Goal: Task Accomplishment & Management: Complete application form

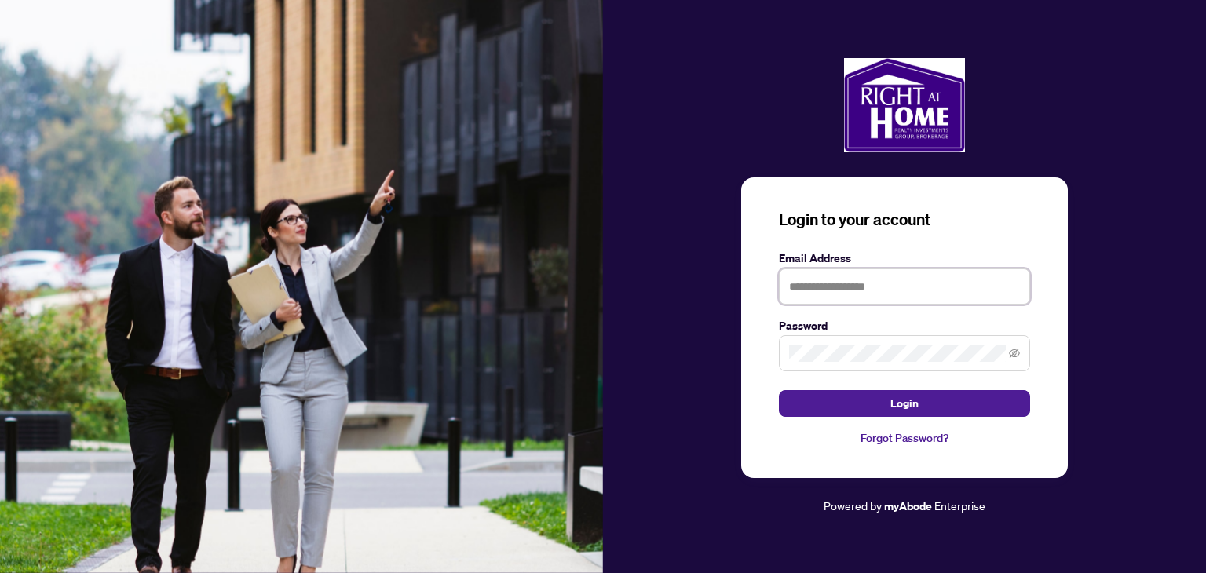
click at [815, 285] on input "text" at bounding box center [904, 286] width 251 height 36
type input "**********"
click at [1017, 358] on icon "eye-invisible" at bounding box center [1014, 353] width 11 height 11
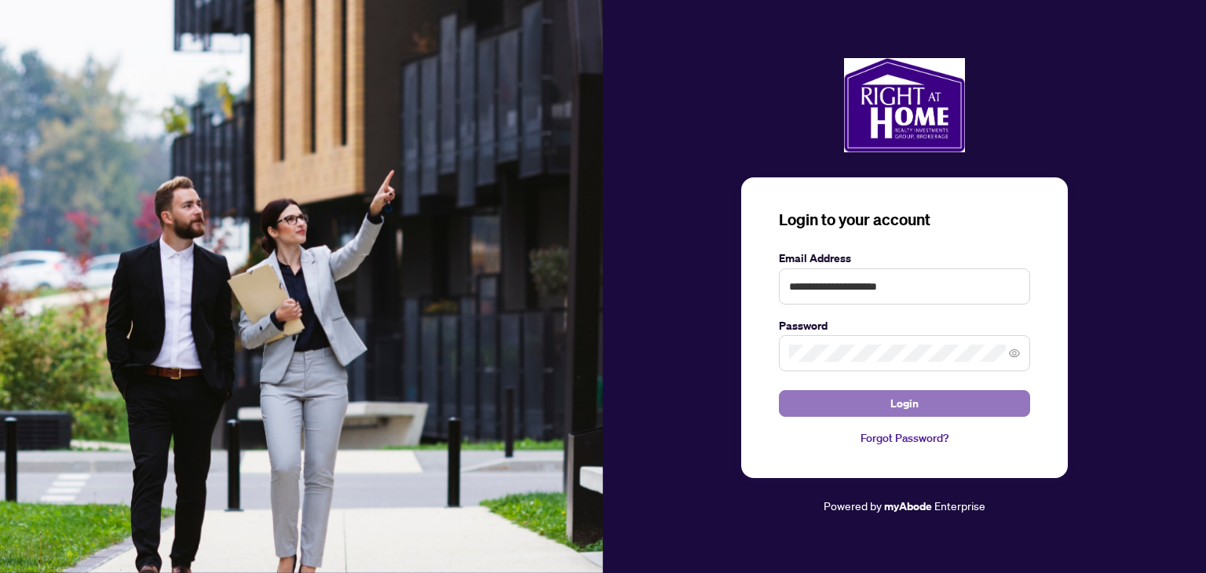
click at [898, 409] on span "Login" at bounding box center [904, 403] width 28 height 25
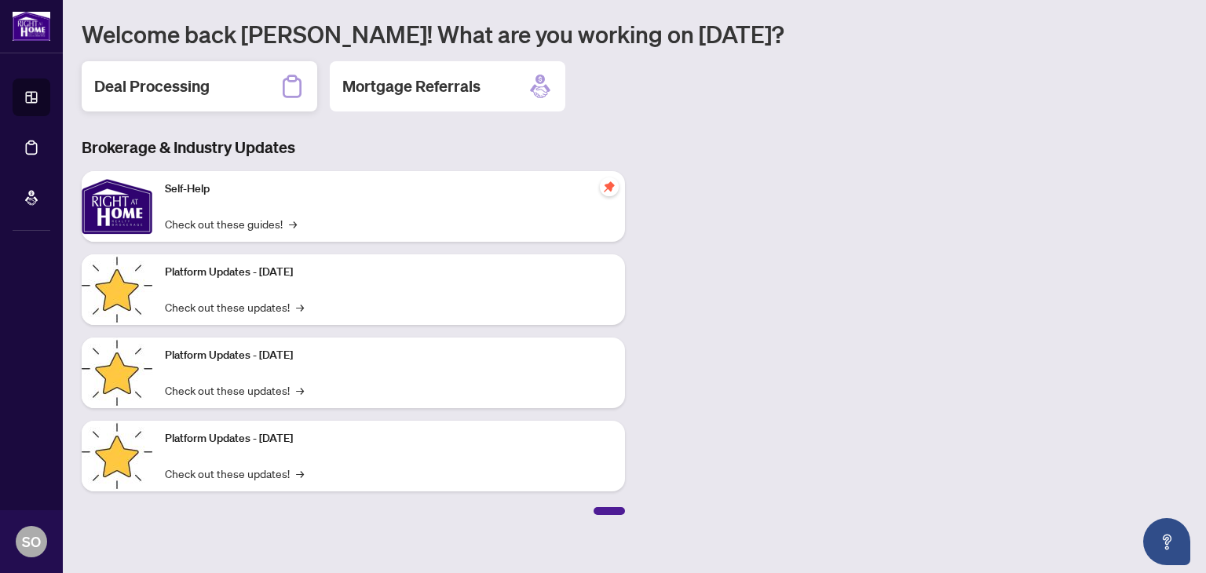
click at [209, 89] on h2 "Deal Processing" at bounding box center [151, 86] width 115 height 22
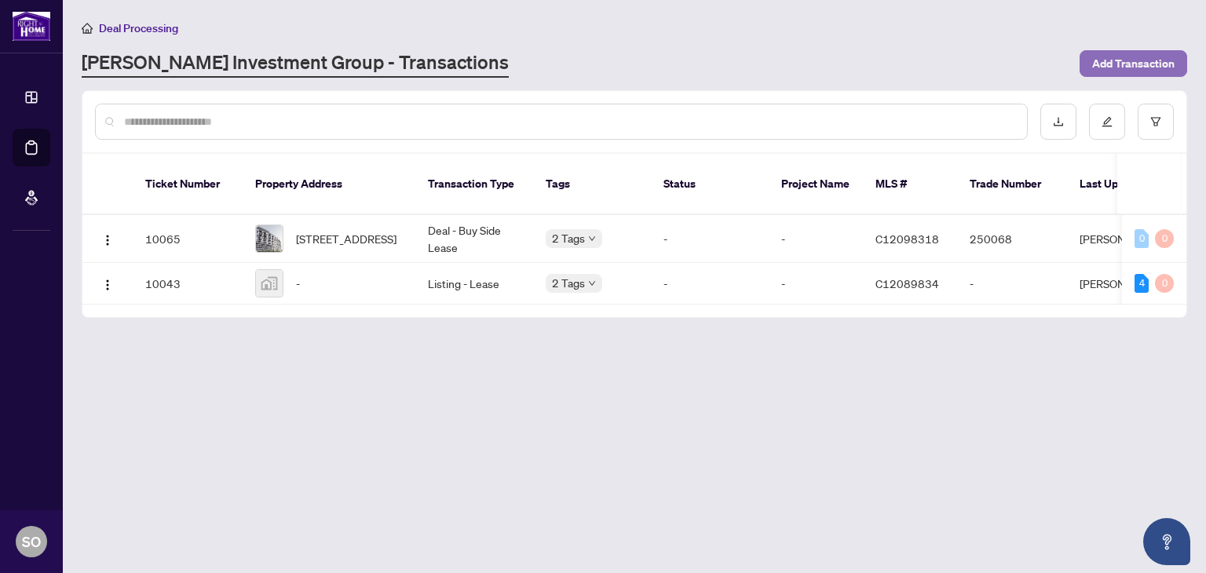
click at [1149, 61] on span "Add Transaction" at bounding box center [1133, 63] width 82 height 25
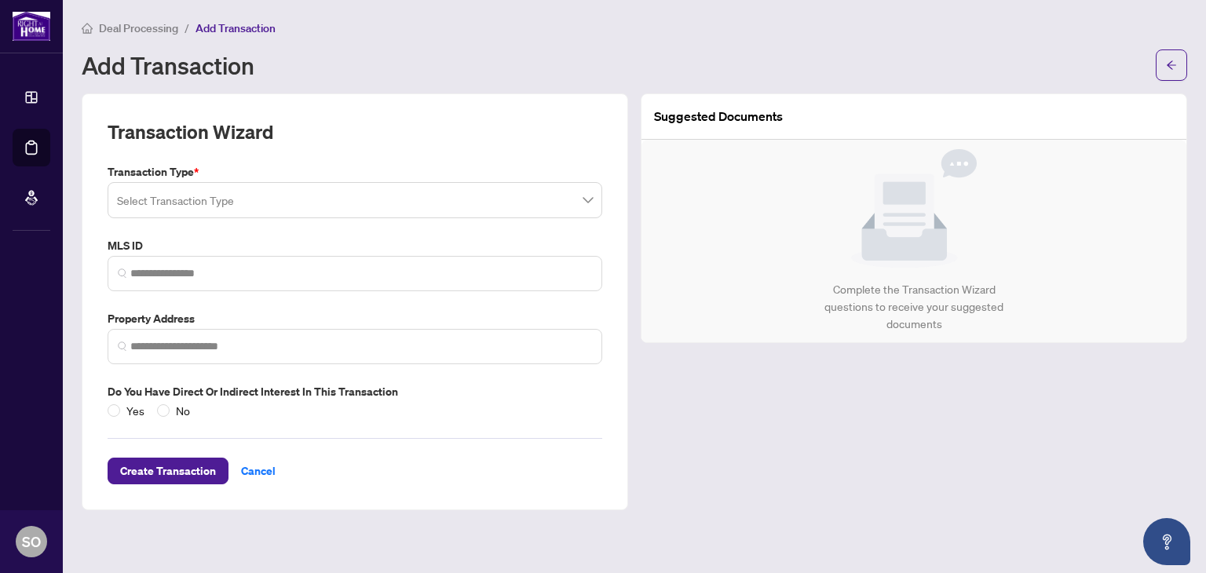
click at [587, 200] on span at bounding box center [355, 200] width 476 height 30
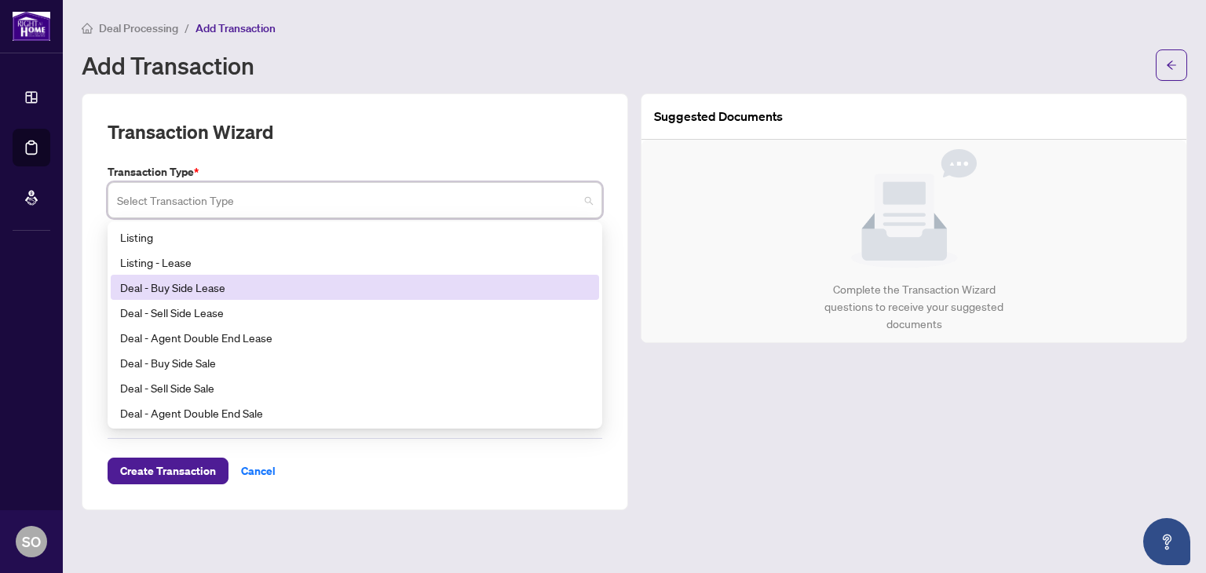
click at [265, 288] on div "Deal - Buy Side Lease" at bounding box center [354, 287] width 469 height 17
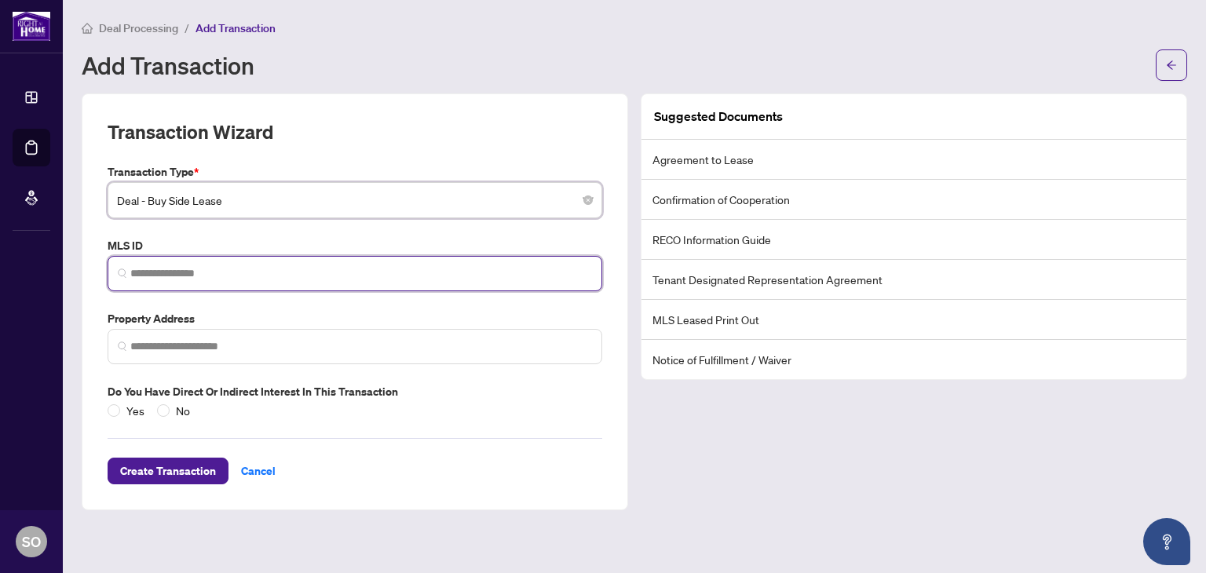
click at [270, 269] on input "search" at bounding box center [361, 273] width 462 height 16
paste input "*********"
type input "*********"
click at [161, 277] on input "*********" at bounding box center [361, 273] width 462 height 16
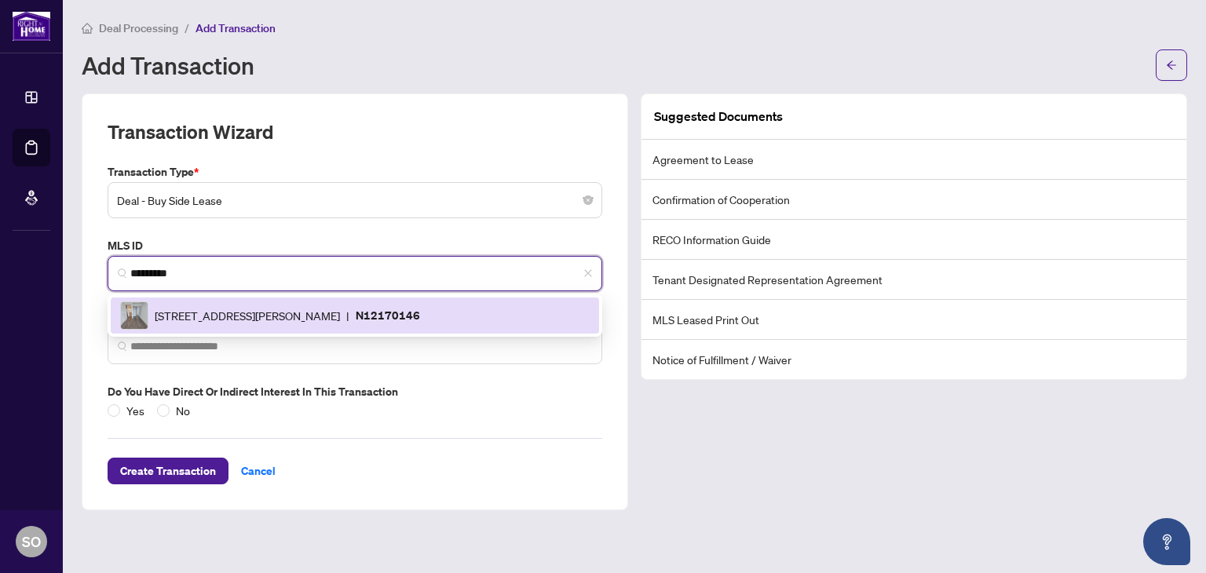
click at [166, 302] on div "[STREET_ADDRESS][GEOGRAPHIC_DATA][PERSON_NAME]" at bounding box center [354, 315] width 469 height 28
type input "**********"
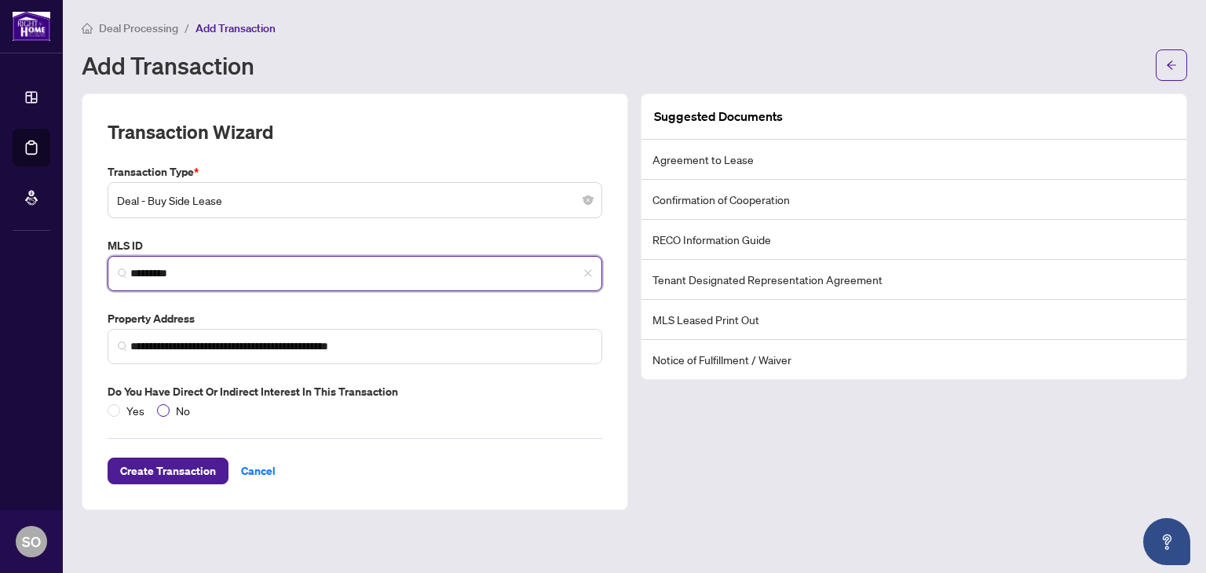
type input "*********"
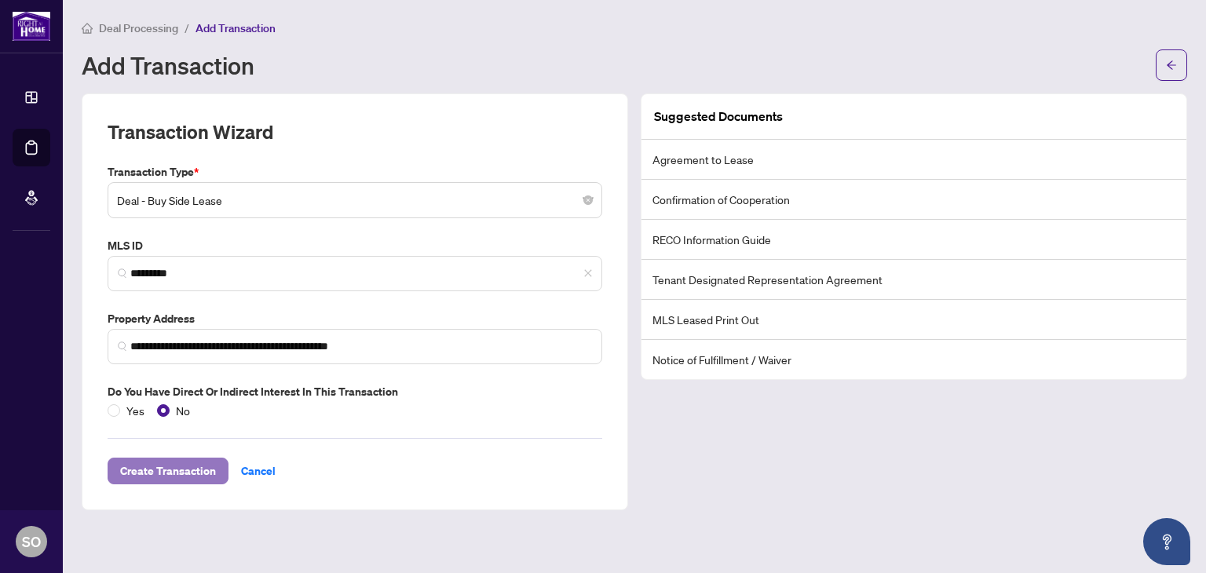
click at [195, 469] on span "Create Transaction" at bounding box center [168, 470] width 96 height 25
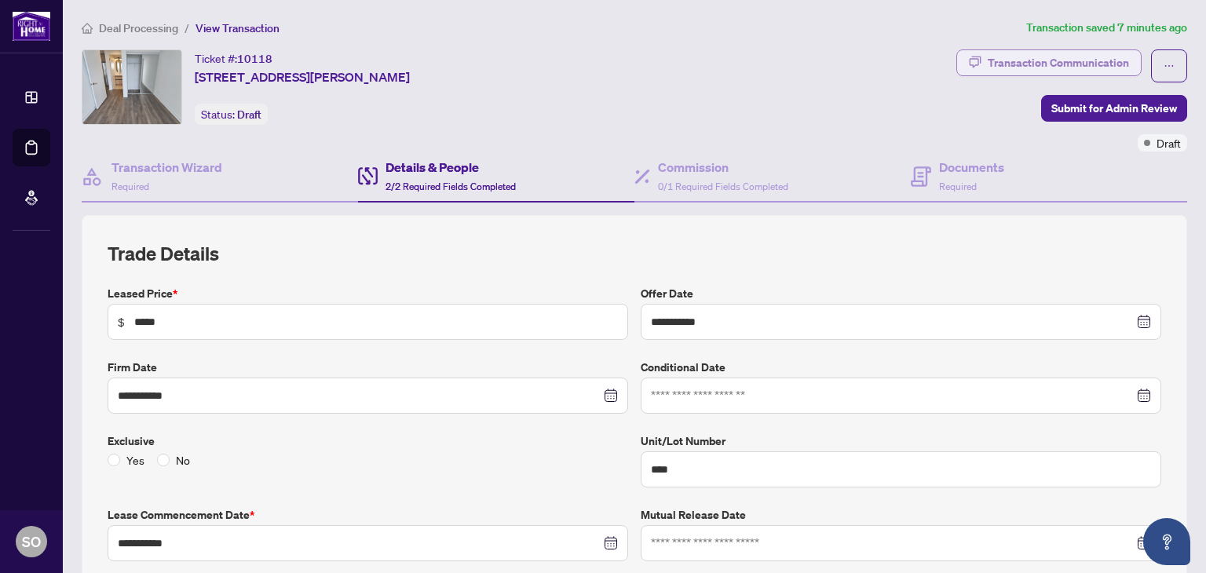
click at [1072, 64] on div "Transaction Communication" at bounding box center [1058, 62] width 141 height 25
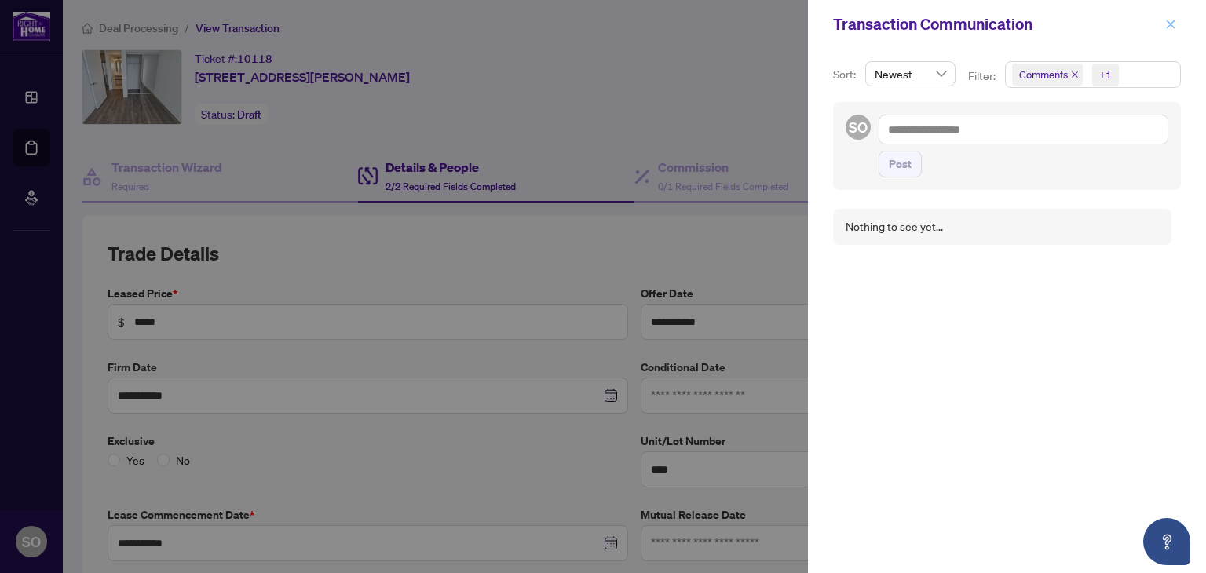
click at [1170, 21] on icon "close" at bounding box center [1170, 24] width 11 height 11
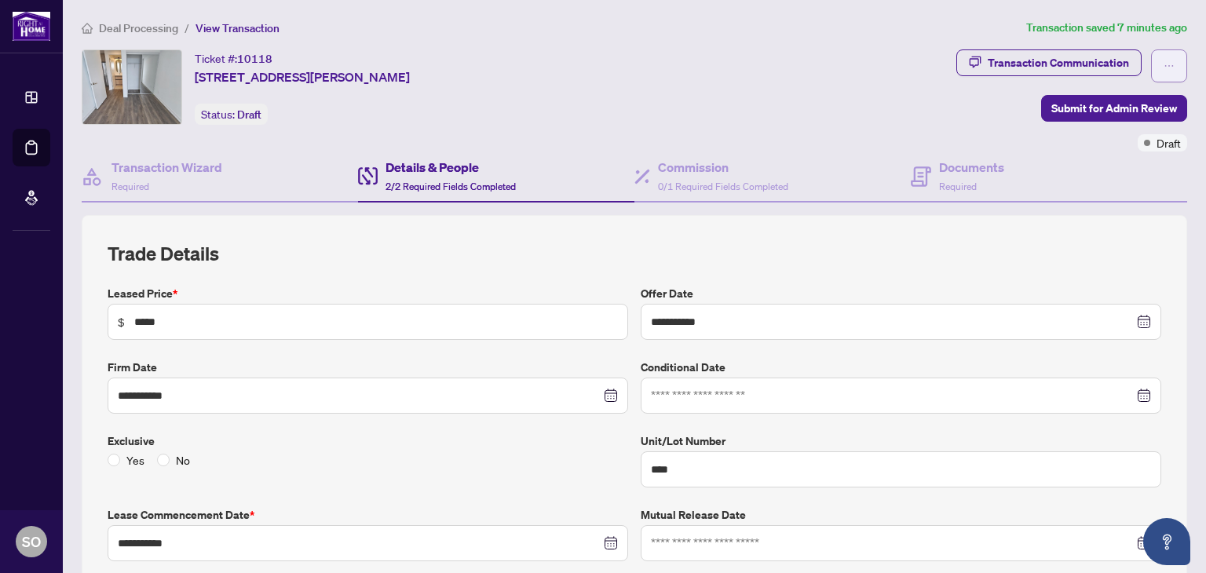
click at [1163, 64] on icon "ellipsis" at bounding box center [1168, 65] width 11 height 11
click at [953, 104] on div "Transaction Communication Submit for Admin Review Draft" at bounding box center [1071, 100] width 237 height 102
click at [971, 166] on h4 "Documents" at bounding box center [971, 167] width 65 height 19
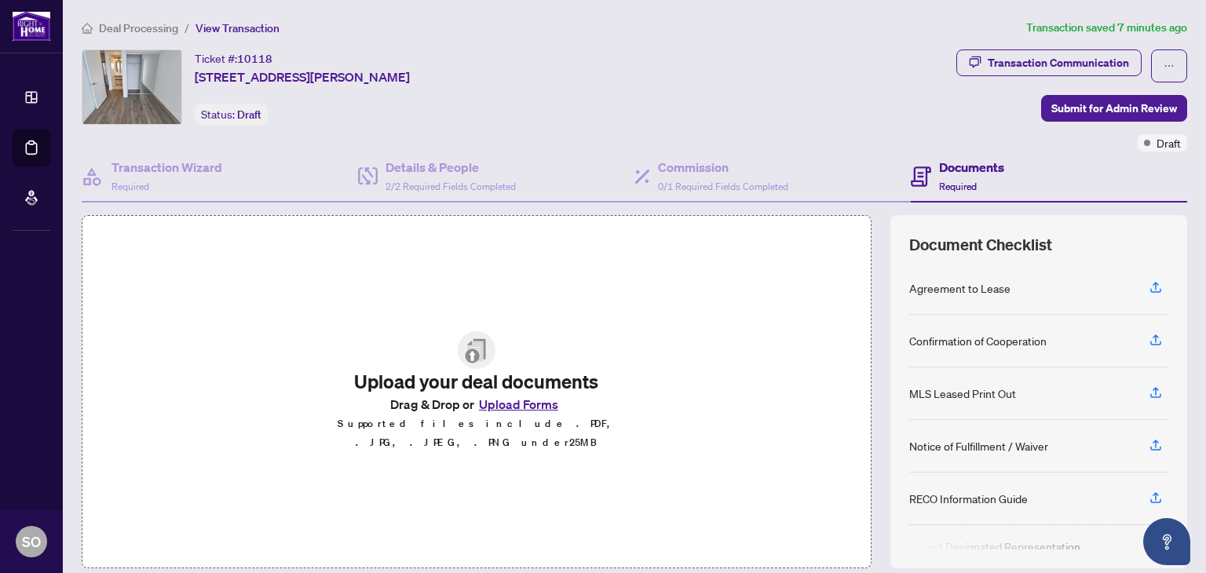
click at [940, 287] on div "Agreement to Lease" at bounding box center [959, 287] width 101 height 17
click at [1149, 287] on icon "button" at bounding box center [1156, 287] width 14 height 14
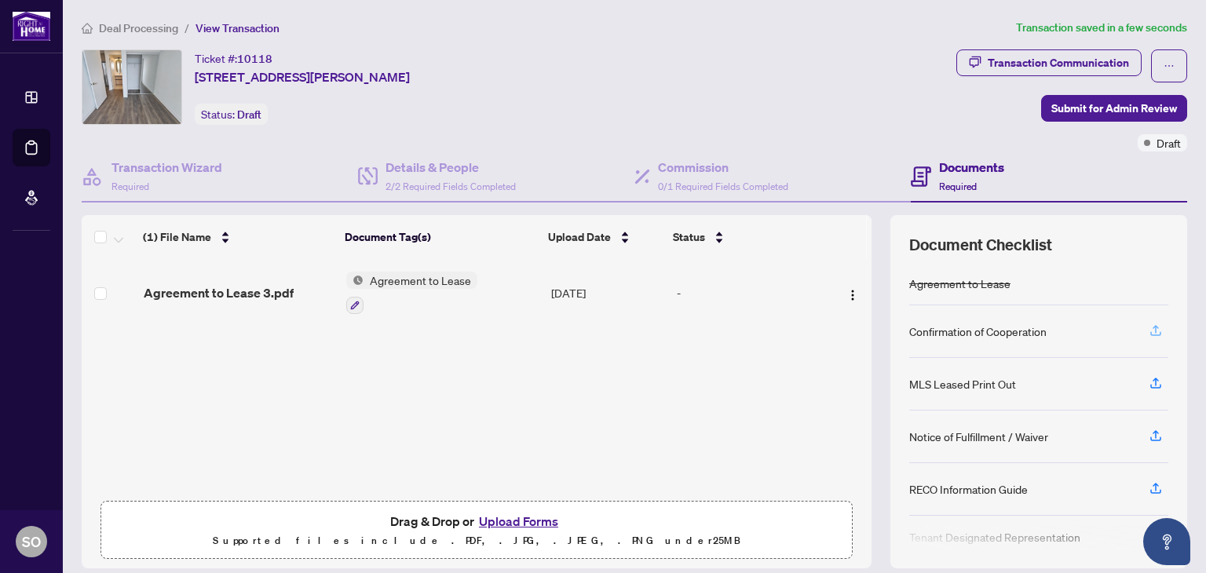
click at [1149, 329] on icon "button" at bounding box center [1156, 330] width 14 height 14
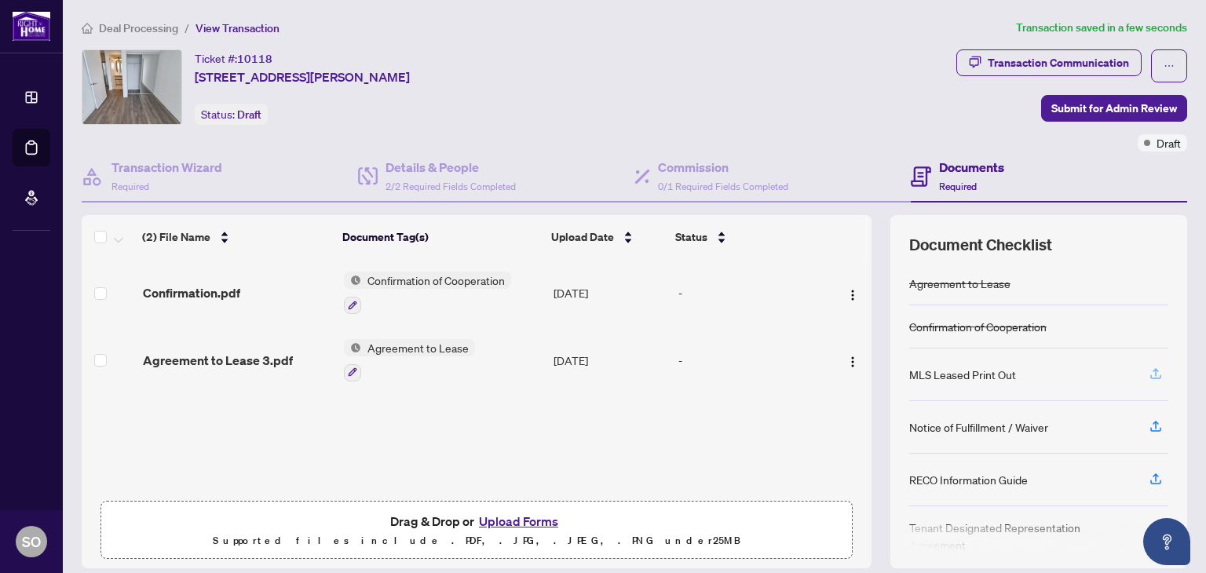
scroll to position [20, 0]
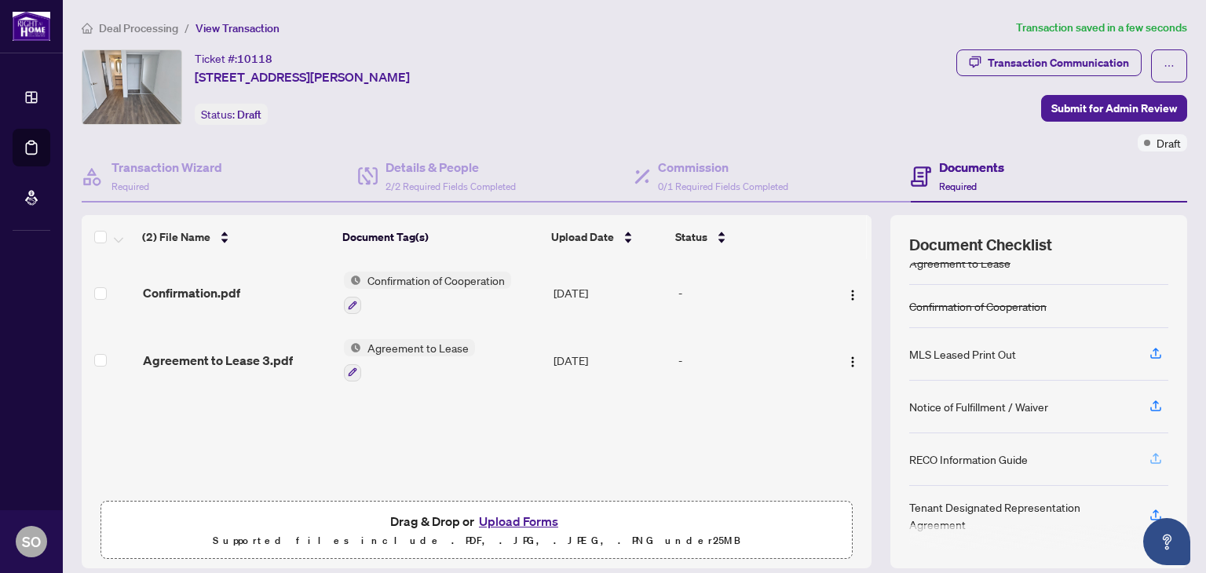
click at [1149, 451] on icon "button" at bounding box center [1156, 458] width 14 height 14
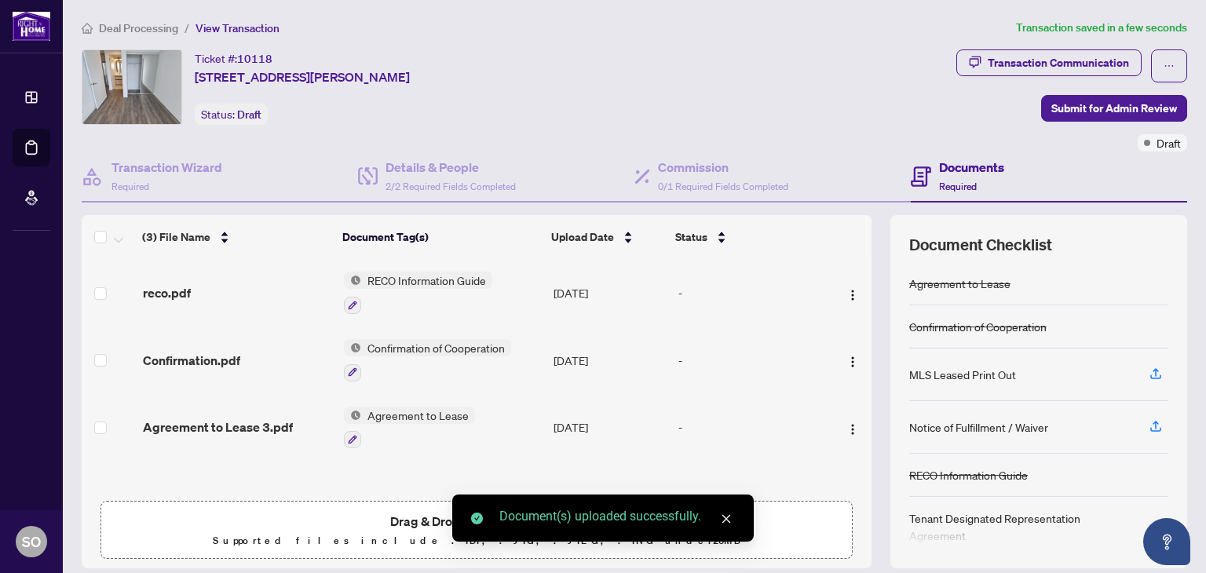
scroll to position [12, 0]
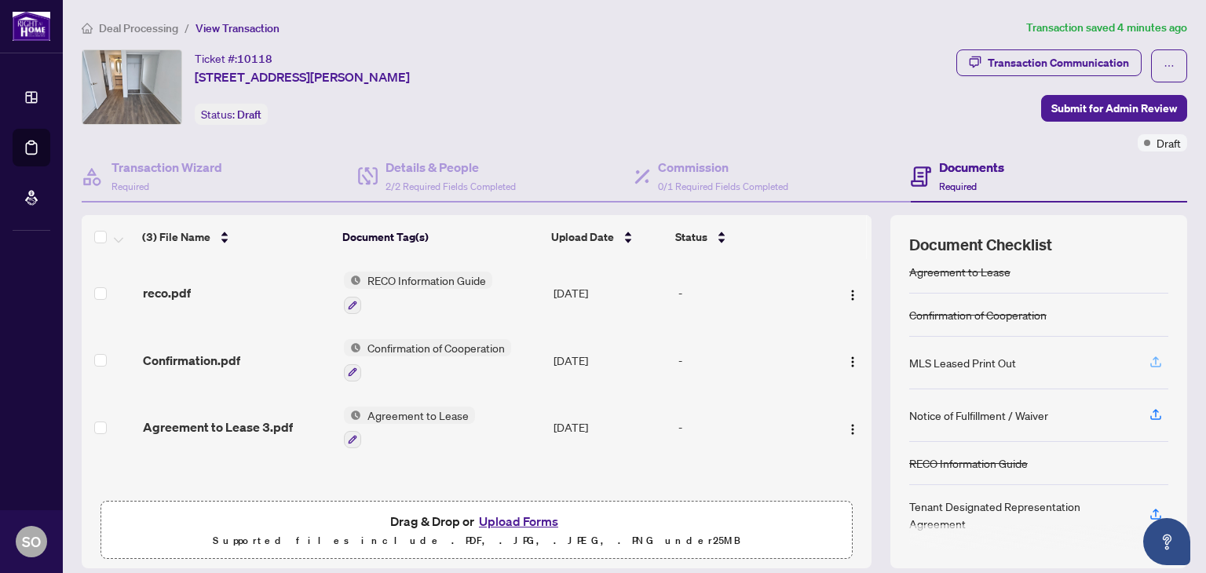
click at [1149, 359] on icon "button" at bounding box center [1156, 362] width 14 height 14
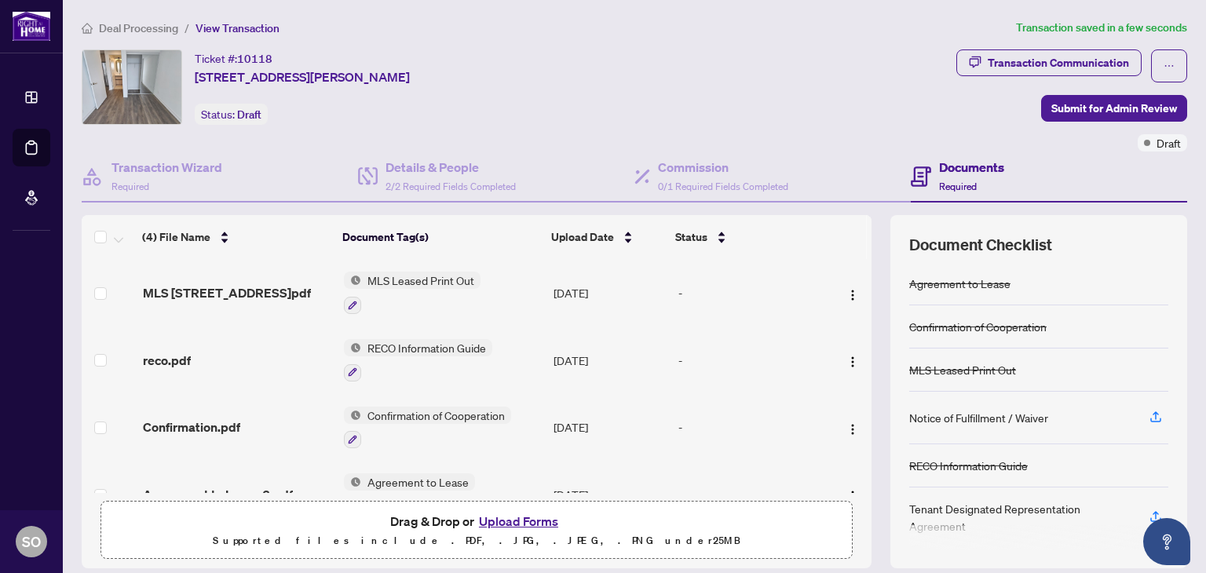
scroll to position [2, 0]
drag, startPoint x: 901, startPoint y: 502, endPoint x: 1008, endPoint y: 530, distance: 110.4
click at [1008, 530] on div "Agreement to Lease Confirmation of Cooperation MLS Leased Print Out Notice of F…" at bounding box center [1038, 405] width 259 height 287
drag, startPoint x: 897, startPoint y: 502, endPoint x: 956, endPoint y: 525, distance: 63.4
click at [956, 525] on div "Agreement to Lease Confirmation of Cooperation MLS Leased Print Out Notice of F…" at bounding box center [1038, 405] width 259 height 287
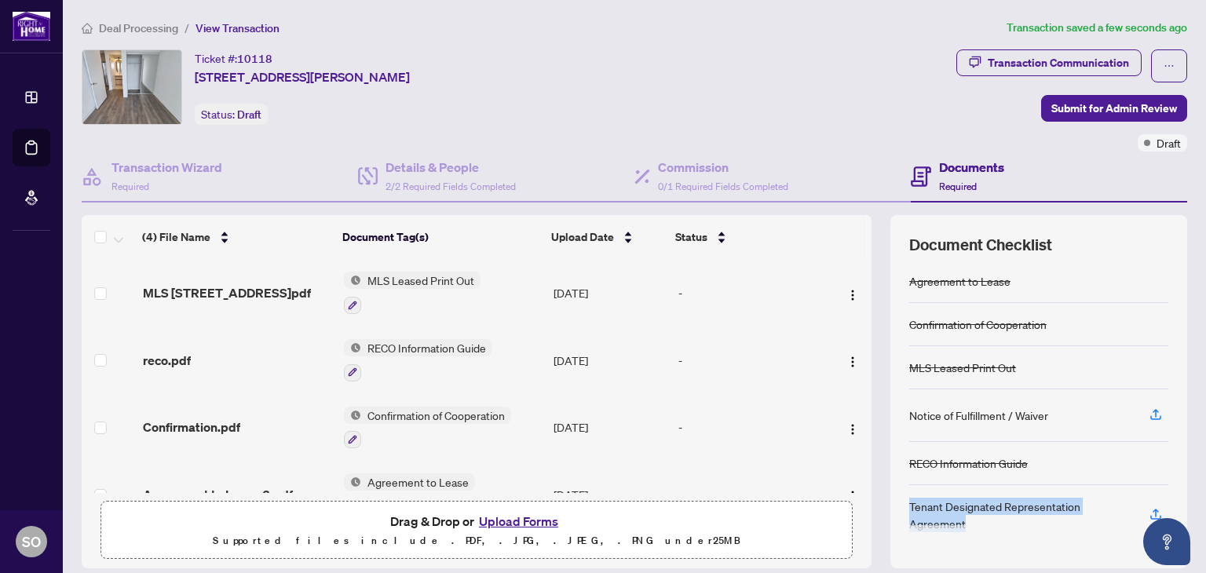
copy div "Tenant Designated Representation Agreement"
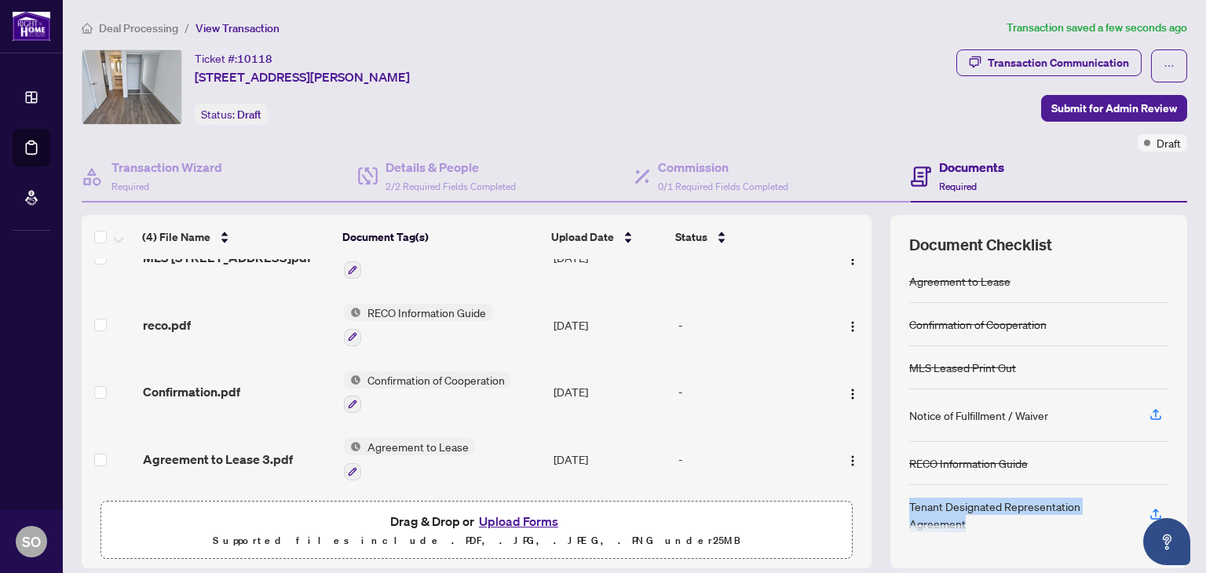
scroll to position [35, 0]
